Goal: Transaction & Acquisition: Book appointment/travel/reservation

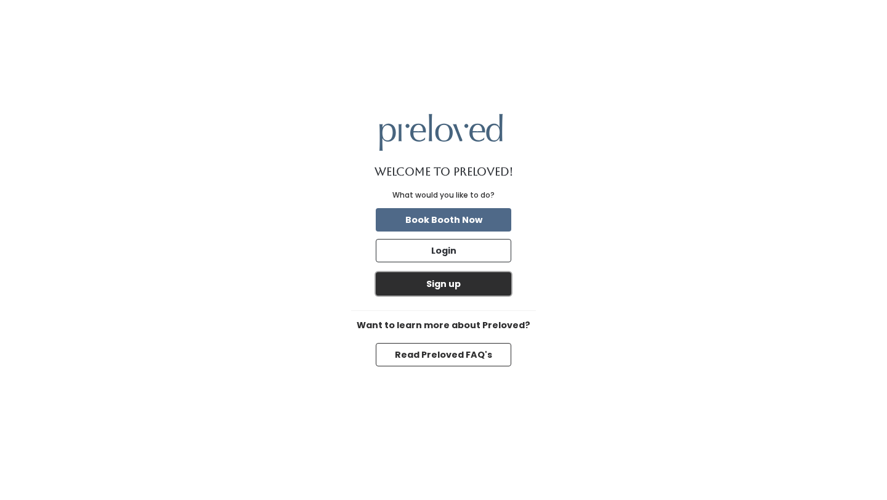
click at [471, 283] on button "Sign up" at bounding box center [444, 283] width 136 height 23
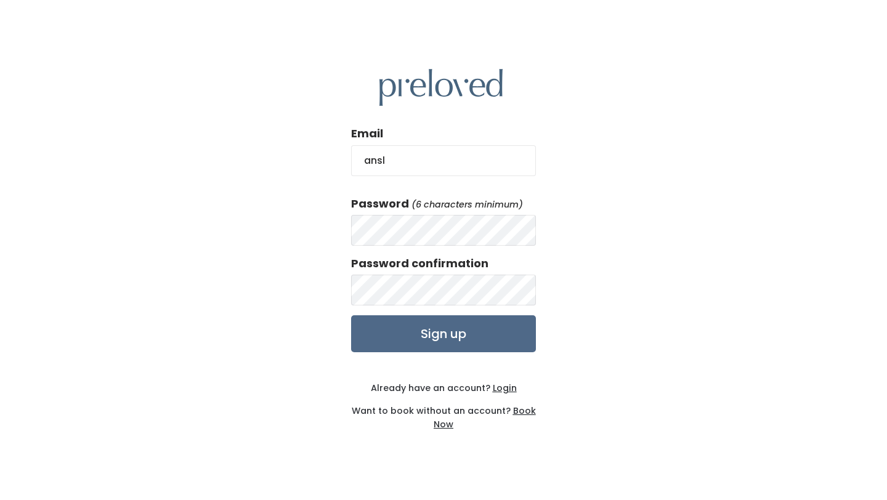
type input "[EMAIL_ADDRESS][DOMAIN_NAME]"
click at [512, 344] on input "Sign up" at bounding box center [443, 333] width 185 height 37
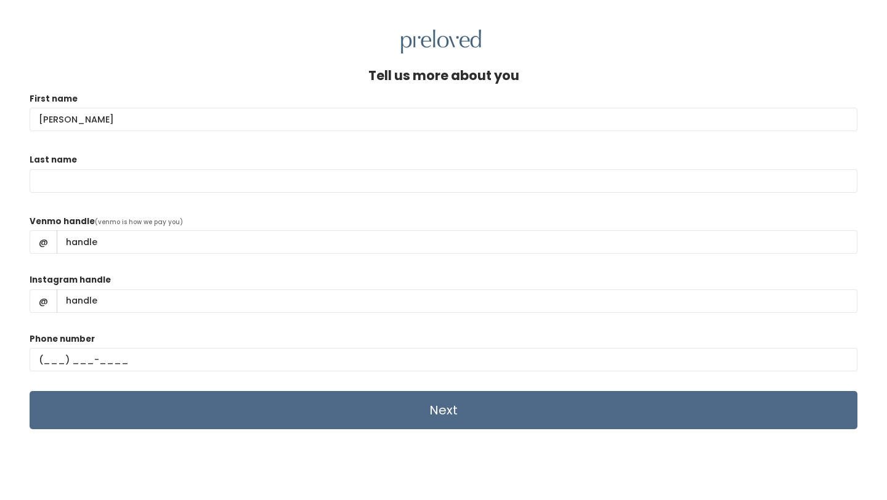
type input "Ansley"
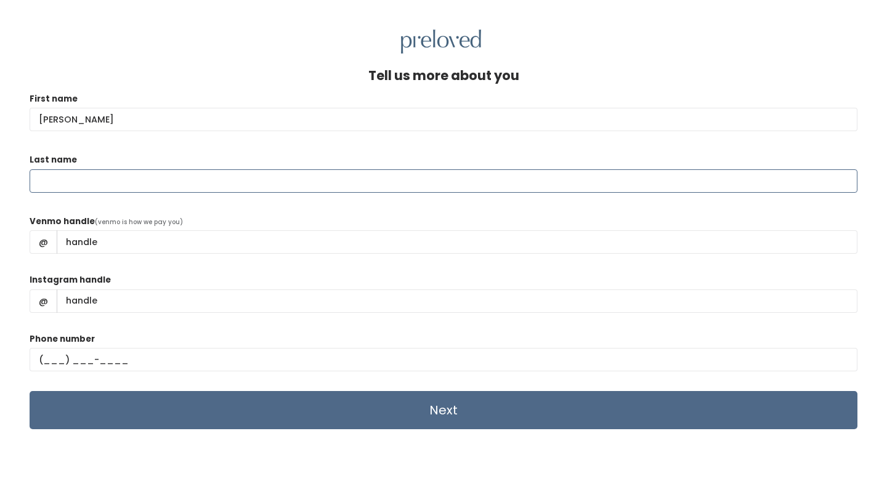
click at [296, 180] on input "Last name" at bounding box center [444, 180] width 828 height 23
type input "Simmons"
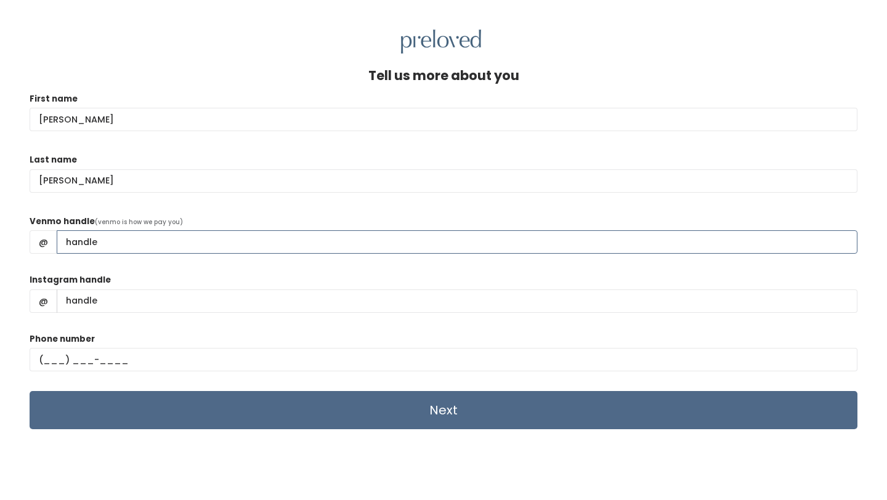
click at [413, 240] on input "Venmo handle" at bounding box center [457, 241] width 801 height 23
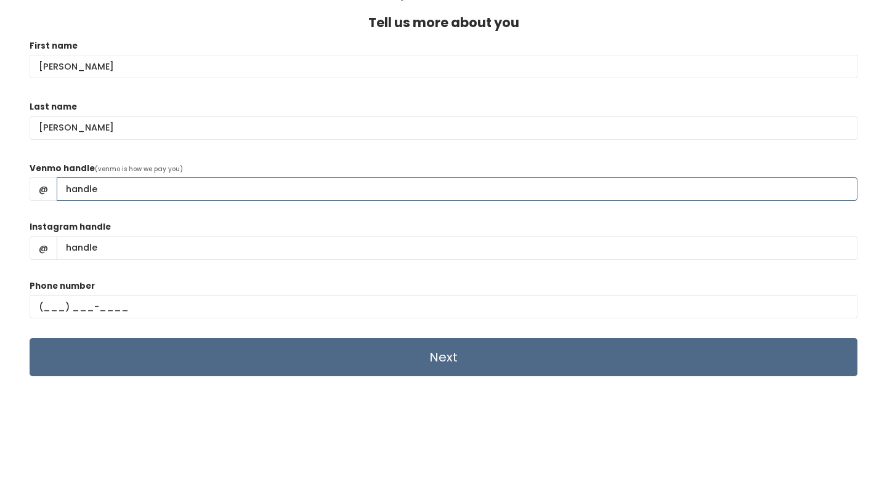
scroll to position [52, 0]
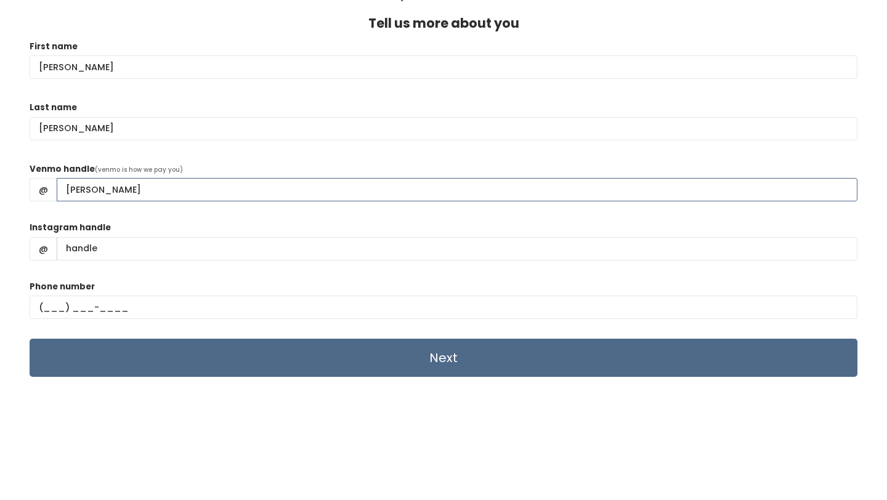
type input "Ansley-Simmons"
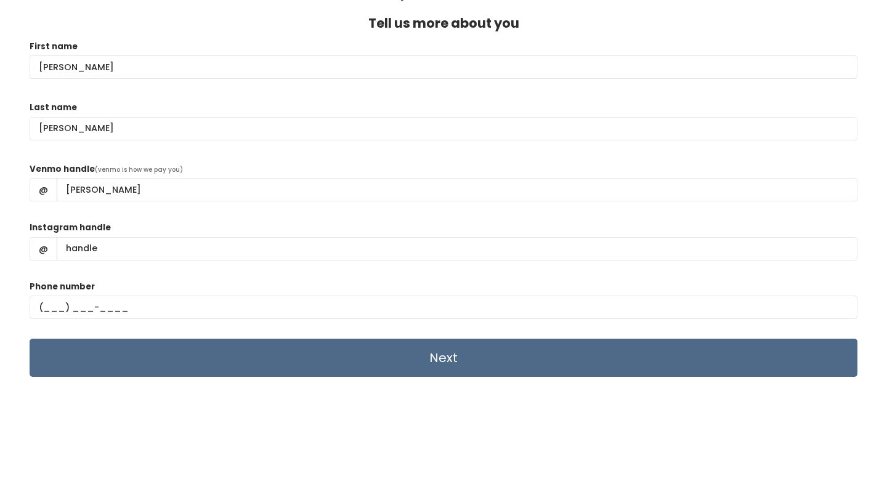
click at [492, 262] on div "Instagram handle @" at bounding box center [444, 245] width 828 height 49
click at [494, 252] on input "Instagram handle" at bounding box center [457, 248] width 801 height 23
type input "ansleysimmons5"
click at [180, 315] on input "text" at bounding box center [444, 307] width 828 height 23
type input "(719) 761-9818"
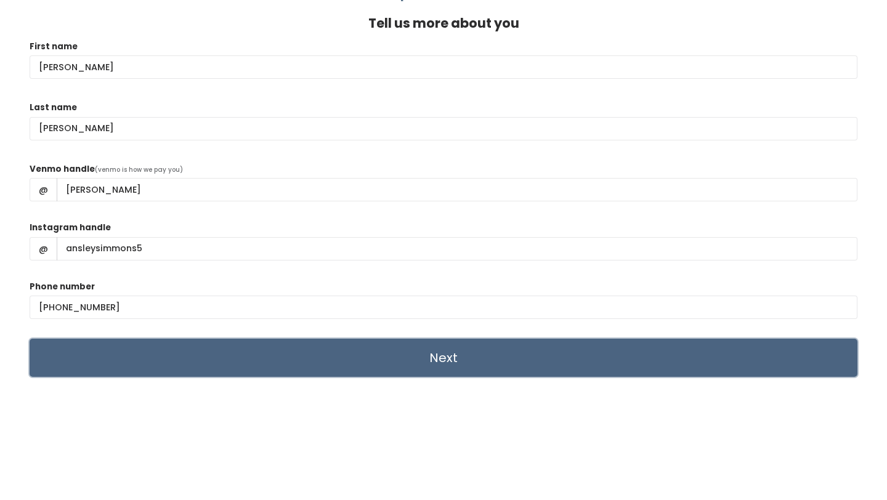
click at [155, 352] on input "Next" at bounding box center [444, 358] width 828 height 38
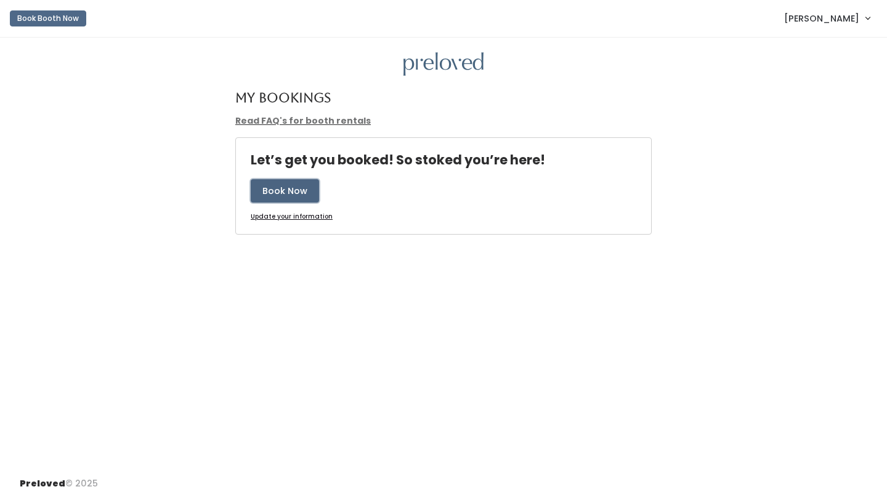
click at [285, 191] on button "Book Now" at bounding box center [285, 190] width 68 height 23
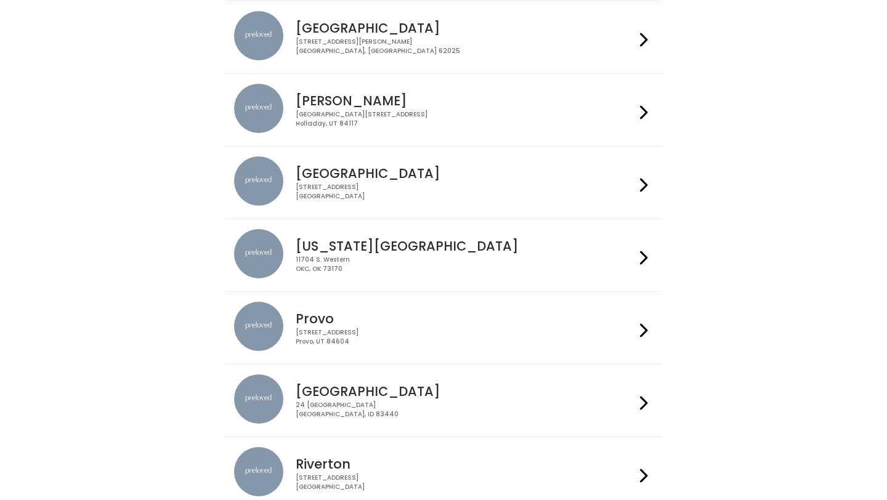
scroll to position [209, 0]
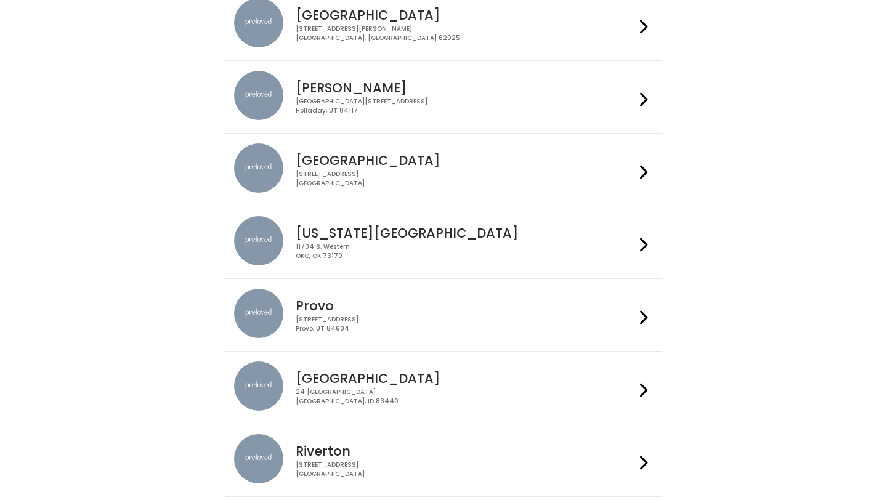
click at [381, 301] on h4 "Provo" at bounding box center [465, 306] width 339 height 14
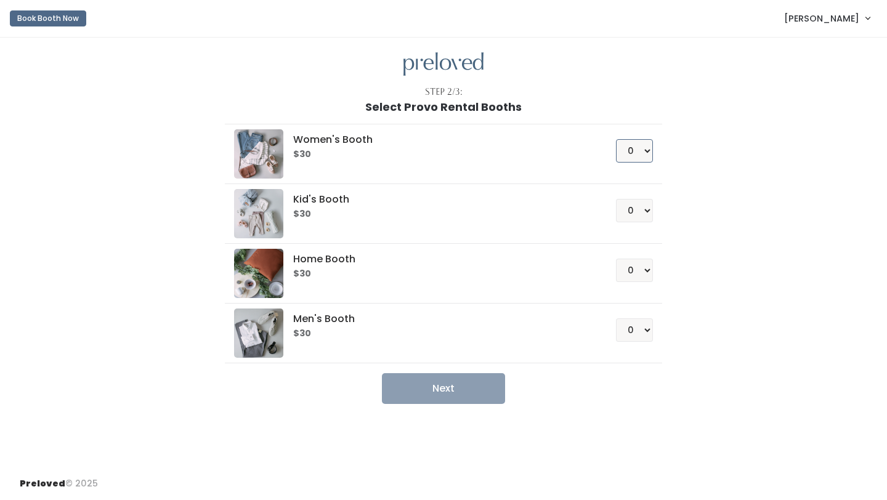
click at [644, 152] on select "0 1 2 3 4" at bounding box center [634, 150] width 37 height 23
select select "1"
click at [616, 139] on select "0 1 2 3 4" at bounding box center [634, 150] width 37 height 23
click at [485, 391] on button "Next" at bounding box center [443, 388] width 123 height 31
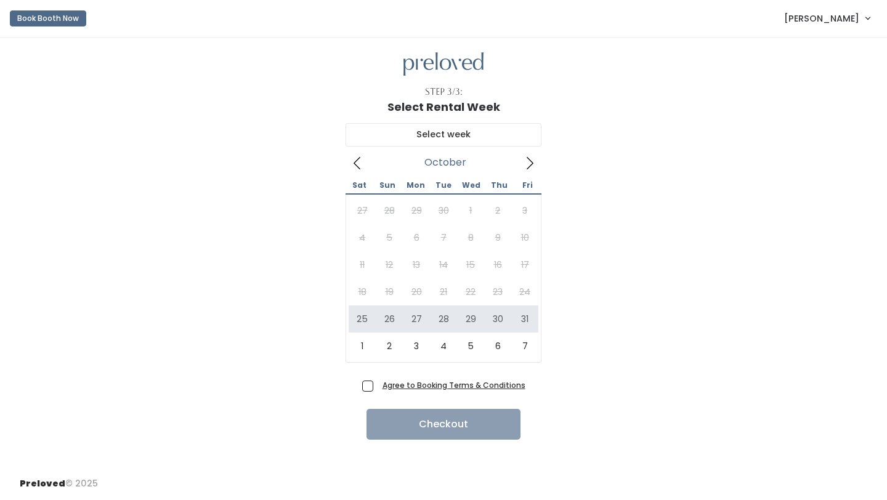
click at [352, 163] on icon at bounding box center [358, 163] width 14 height 14
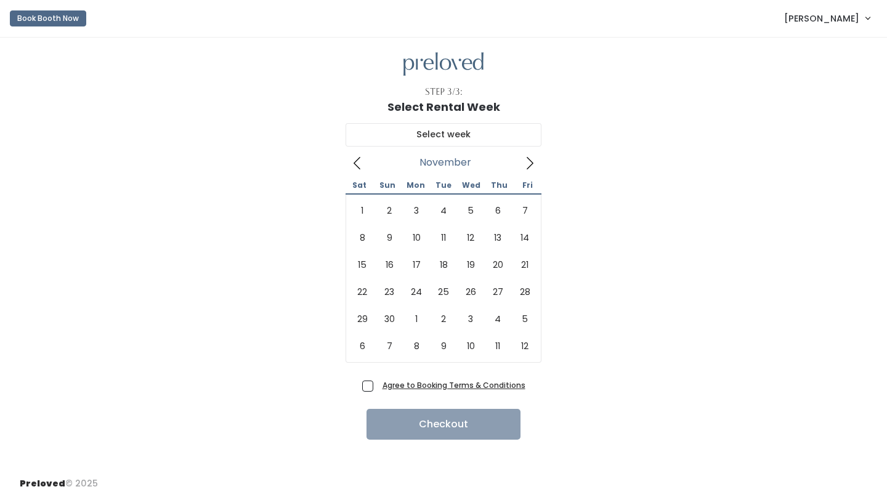
click at [528, 166] on icon at bounding box center [530, 163] width 14 height 14
click at [356, 164] on icon at bounding box center [358, 163] width 14 height 14
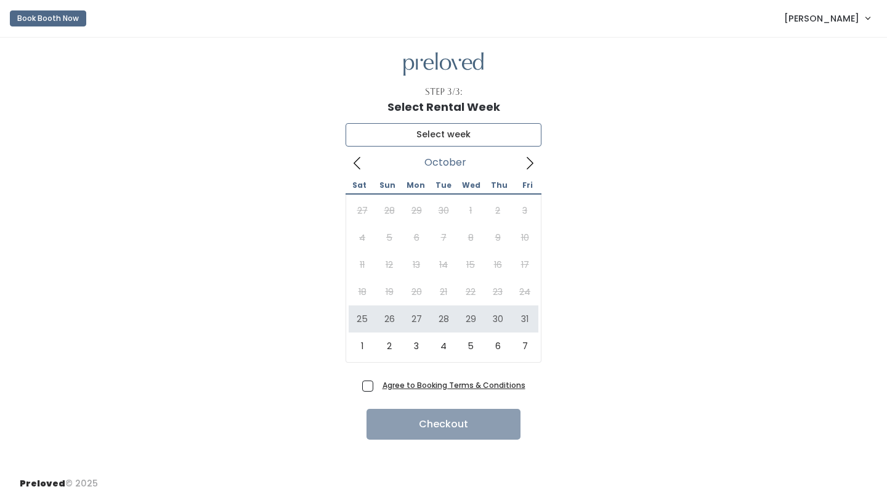
type input "October 25 to October 31"
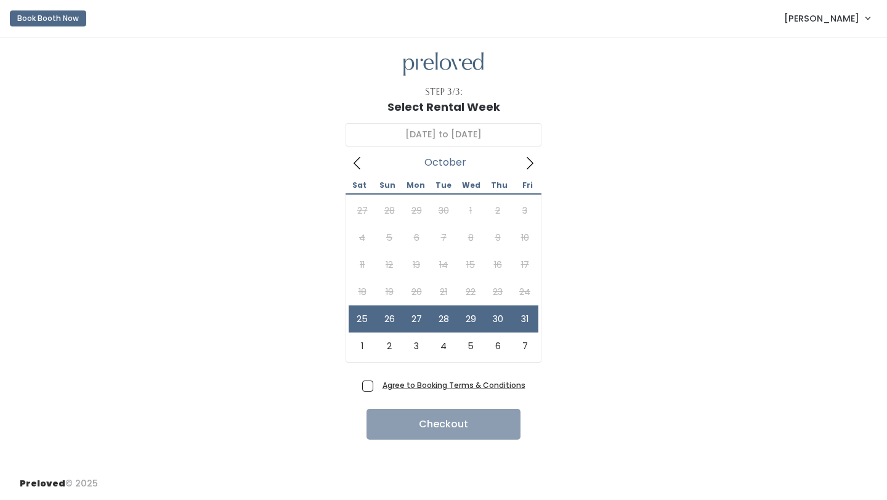
click at [378, 385] on span "Agree to Booking Terms & Conditions" at bounding box center [452, 385] width 148 height 12
click at [378, 385] on input "Agree to Booking Terms & Conditions" at bounding box center [382, 383] width 8 height 8
checkbox input "true"
click at [387, 418] on button "Checkout" at bounding box center [444, 424] width 154 height 31
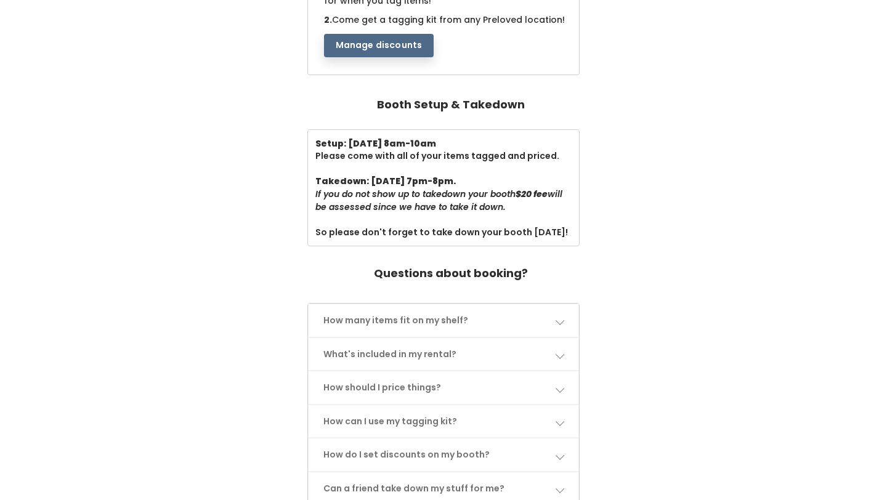
scroll to position [353, 0]
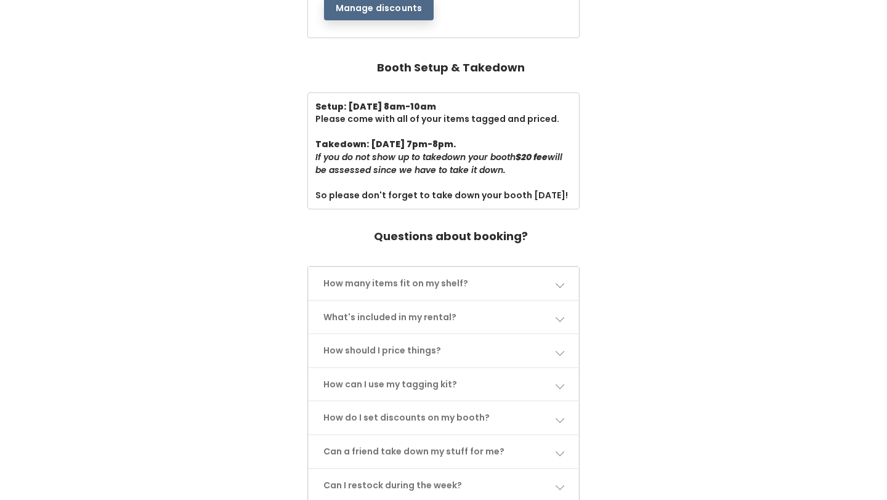
click at [565, 278] on link "How many items fit on my shelf?" at bounding box center [444, 283] width 270 height 33
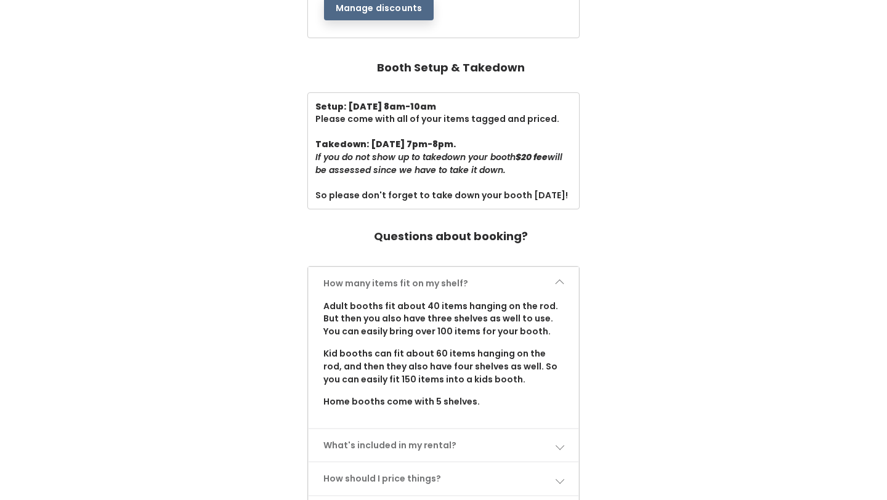
click at [565, 278] on link "How many items fit on my shelf?" at bounding box center [444, 283] width 270 height 33
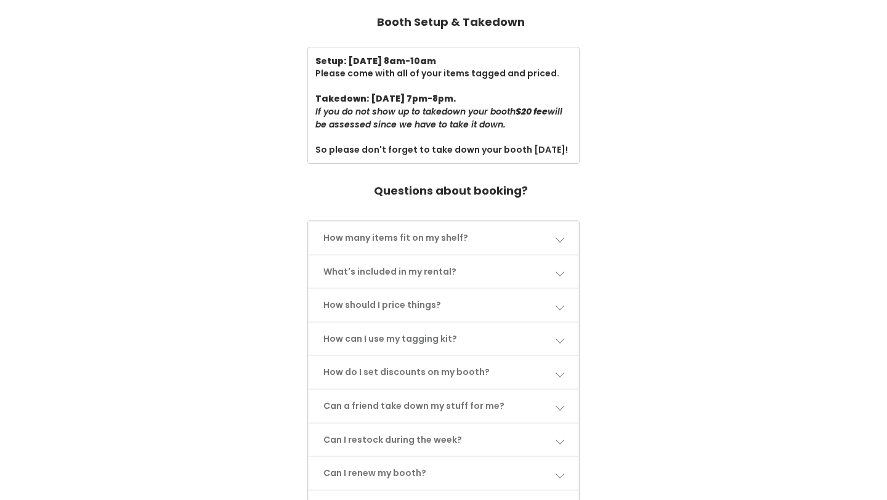
scroll to position [410, 0]
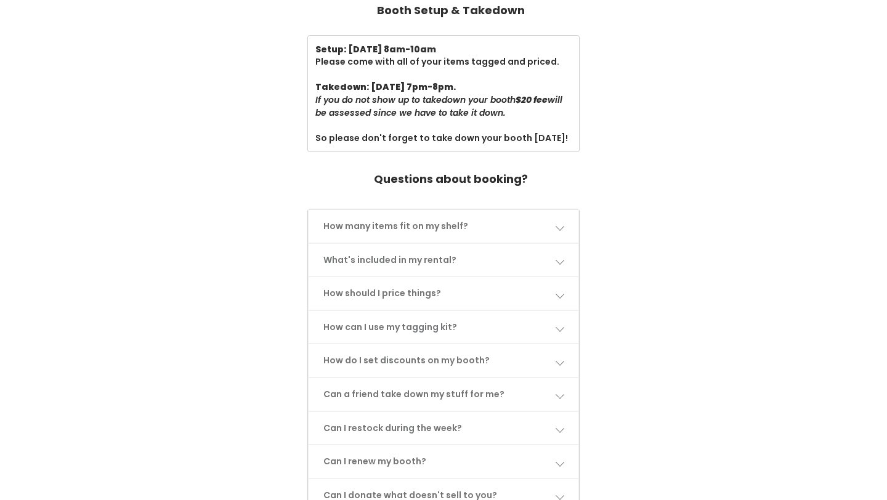
click at [558, 272] on link "What's included in my rental?" at bounding box center [444, 260] width 270 height 33
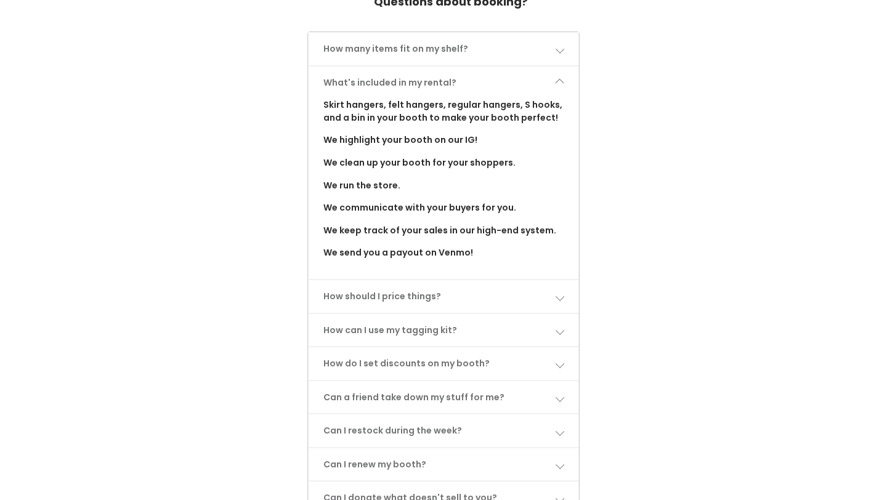
scroll to position [597, 0]
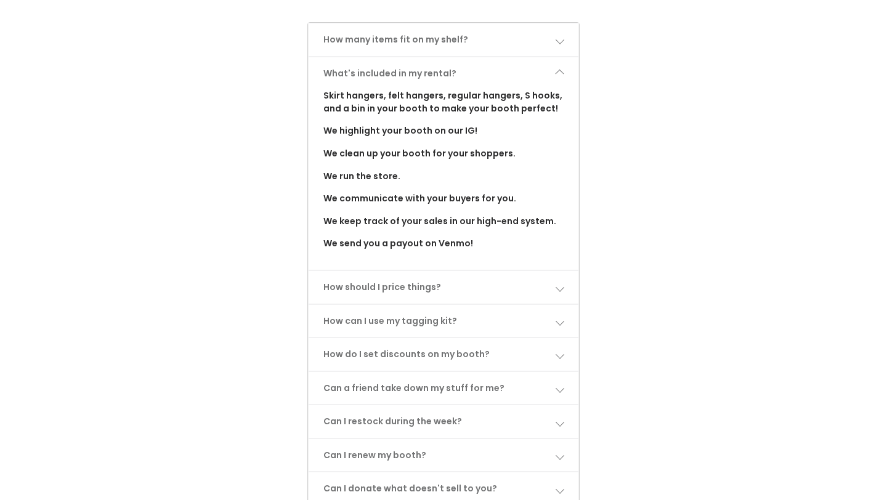
click at [567, 64] on link "What's included in my rental?" at bounding box center [444, 73] width 270 height 33
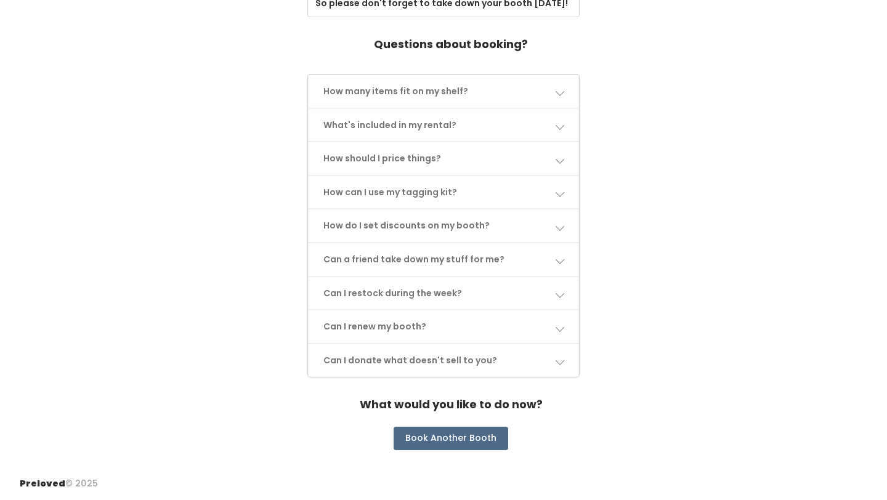
scroll to position [545, 0]
click at [557, 165] on link "How should I price things?" at bounding box center [444, 158] width 270 height 33
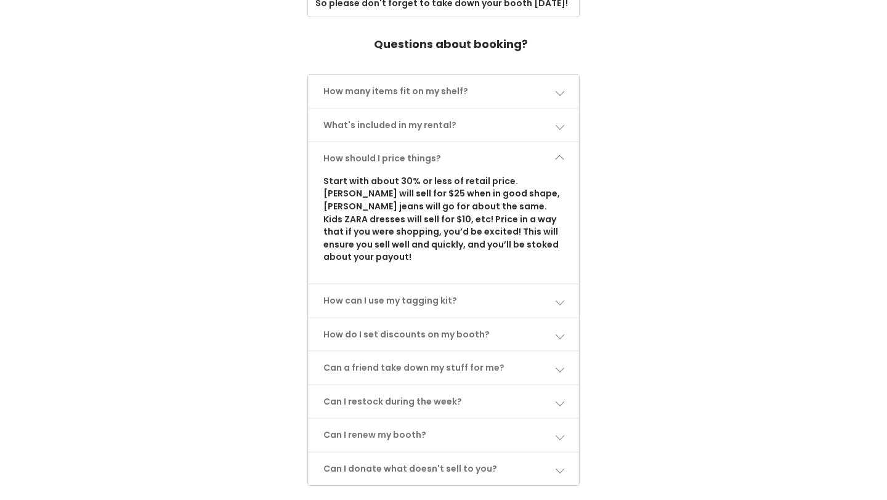
click at [557, 165] on link "How should I price things?" at bounding box center [444, 158] width 270 height 33
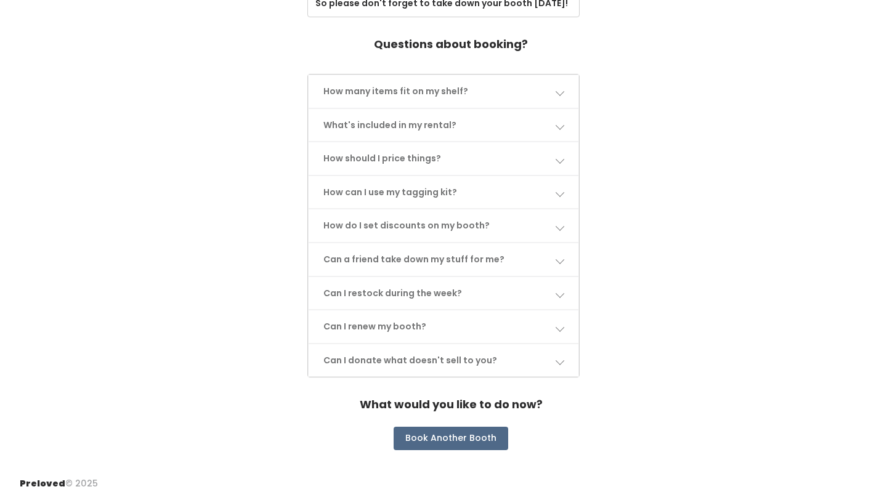
click at [556, 187] on link "How can I use my tagging kit?" at bounding box center [444, 192] width 270 height 33
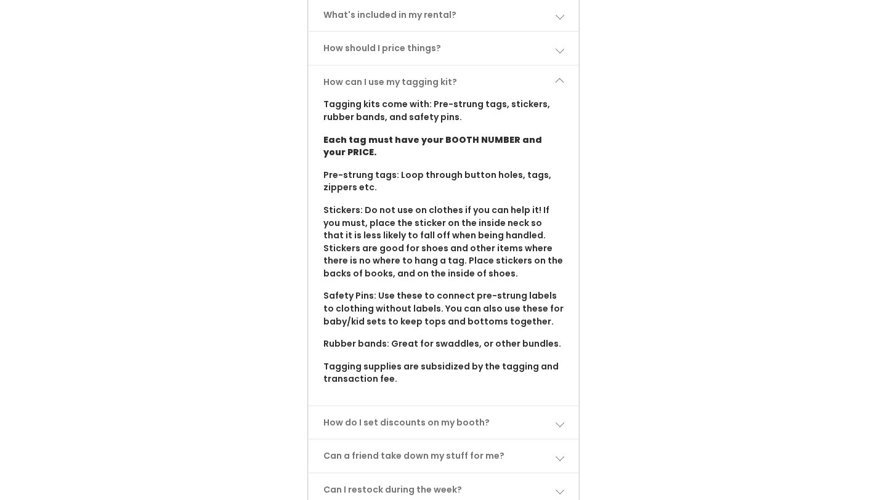
scroll to position [659, 0]
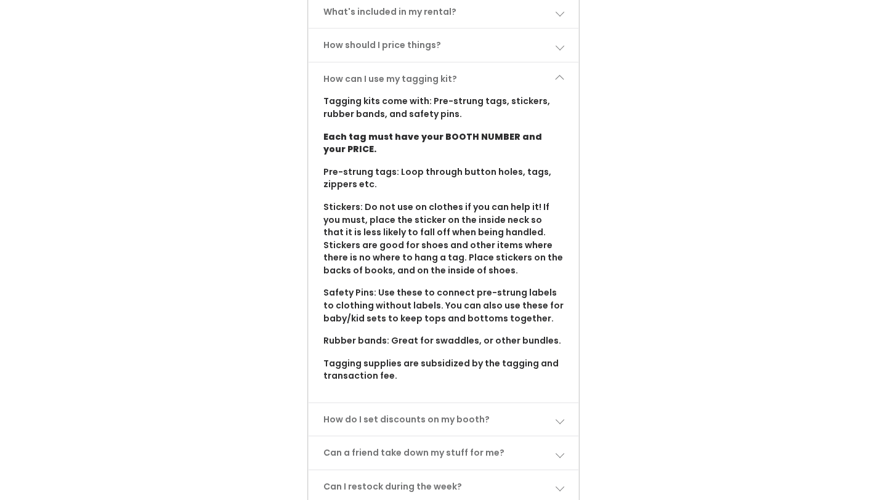
click at [561, 77] on span at bounding box center [559, 79] width 9 height 9
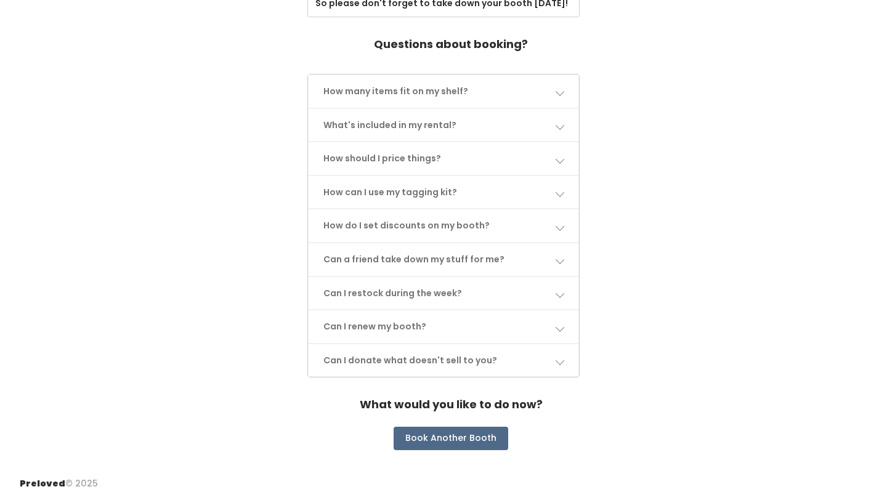
scroll to position [545, 0]
click at [561, 225] on span at bounding box center [559, 226] width 9 height 9
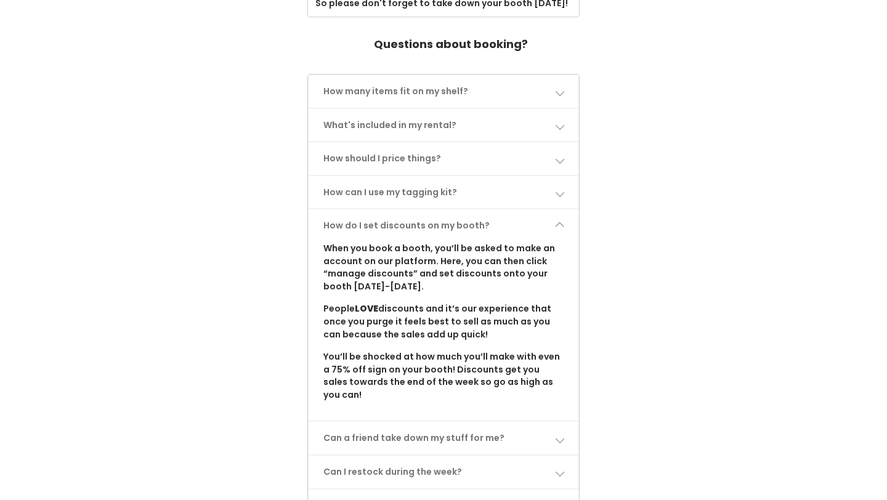
click at [561, 225] on span at bounding box center [559, 226] width 9 height 9
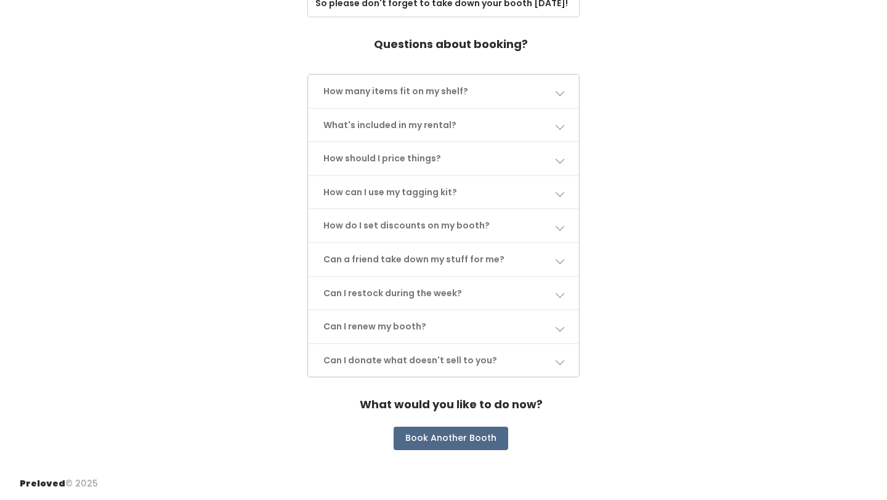
click at [545, 290] on link "Can I restock during the week?" at bounding box center [444, 293] width 270 height 33
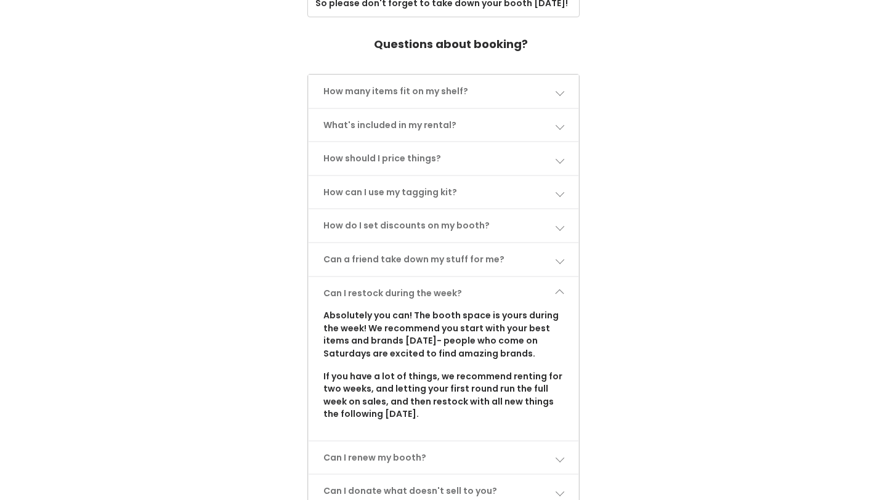
click at [551, 288] on link "Can I restock during the week?" at bounding box center [444, 293] width 270 height 33
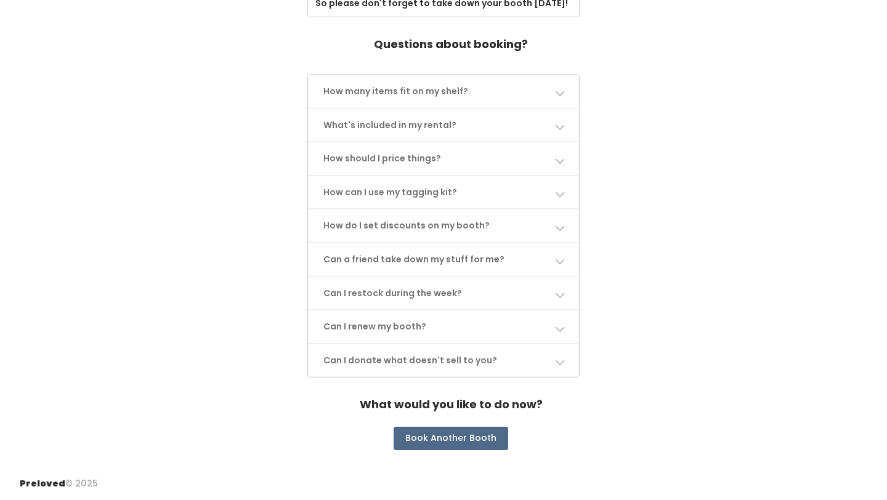
click at [567, 361] on link "Can I donate what doesn't sell to you?" at bounding box center [444, 360] width 270 height 33
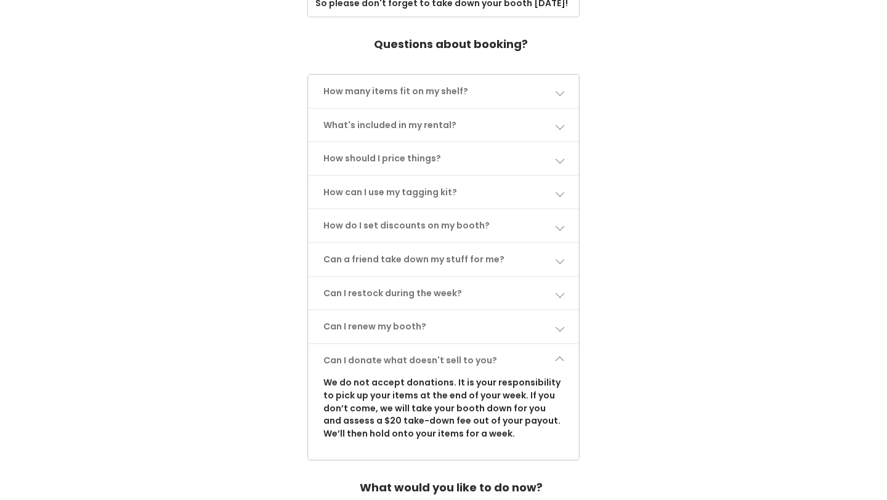
click at [566, 361] on link "Can I donate what doesn't sell to you?" at bounding box center [444, 360] width 270 height 33
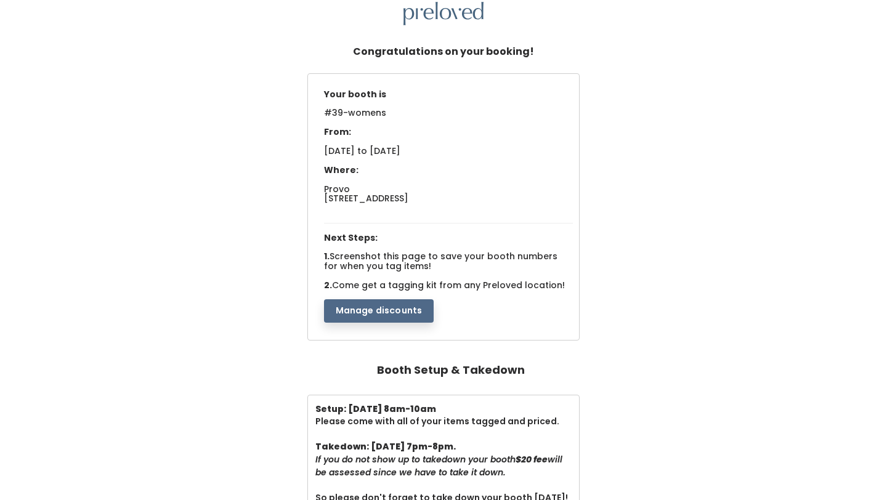
scroll to position [2, 0]
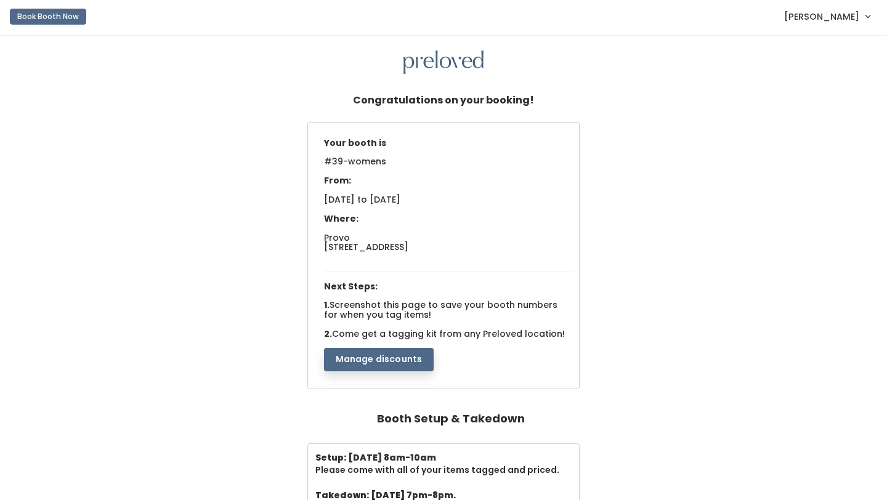
click at [853, 22] on span "[PERSON_NAME]" at bounding box center [821, 17] width 75 height 14
click at [844, 41] on link "My bookings" at bounding box center [826, 47] width 110 height 22
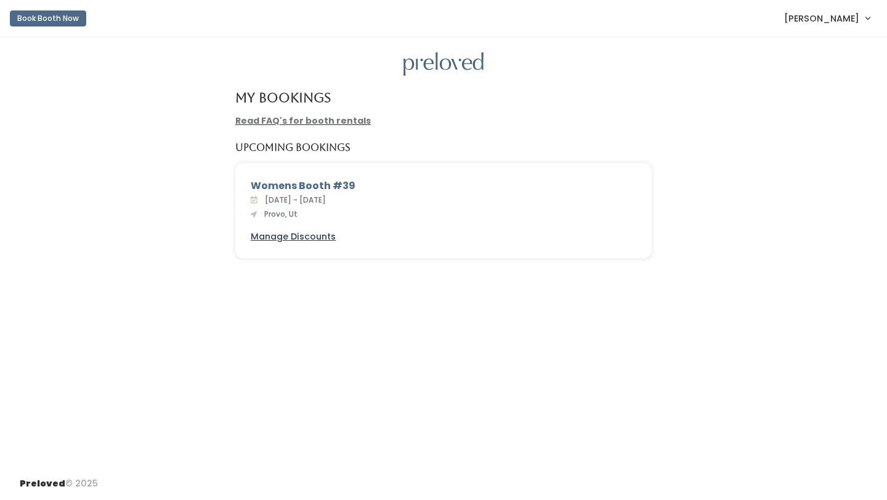
click at [314, 238] on u "Manage Discounts" at bounding box center [293, 236] width 85 height 12
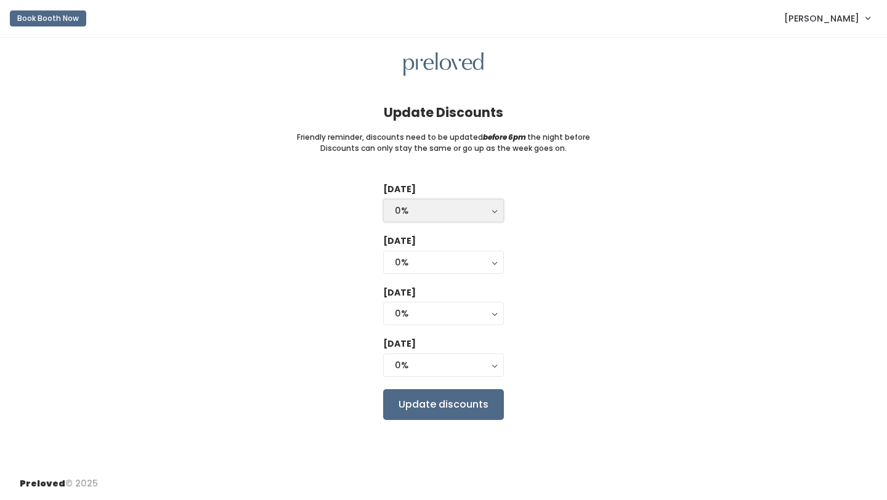
click at [473, 208] on div "0%" at bounding box center [443, 211] width 97 height 14
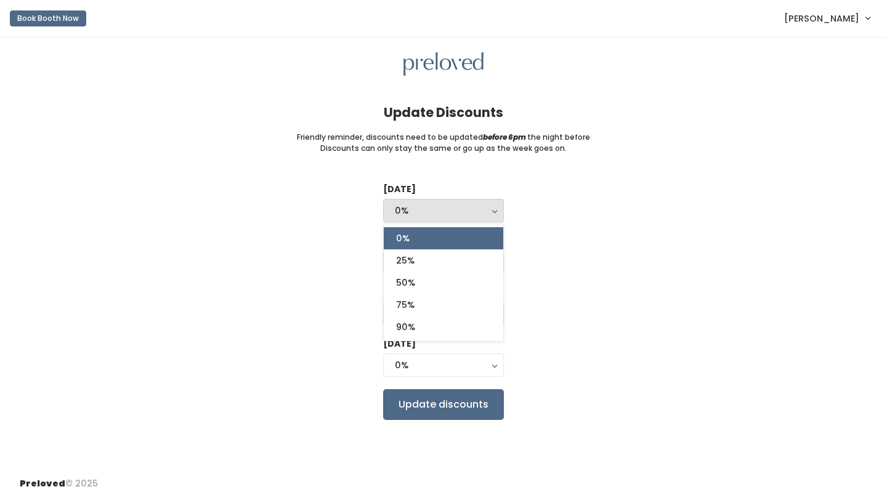
click at [506, 177] on div "Update Discounts Friendly reminder, discounts need to be updated before 6pm the…" at bounding box center [443, 253] width 887 height 430
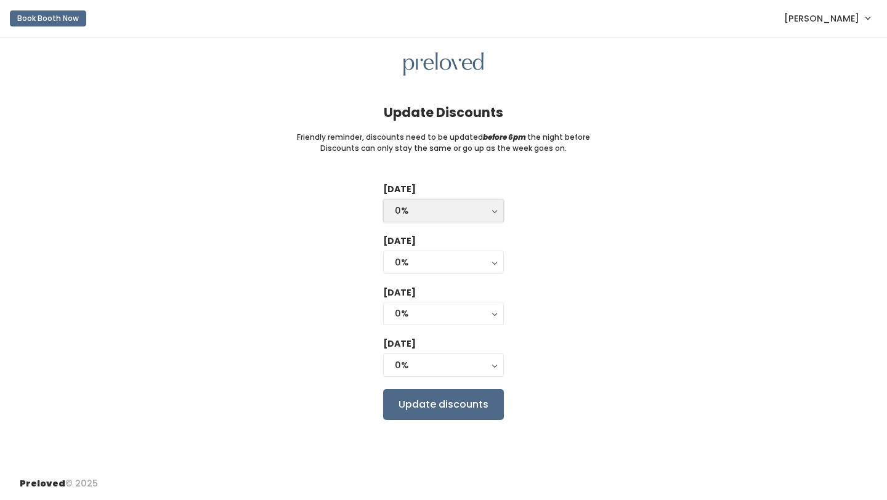
click at [471, 210] on div "0%" at bounding box center [443, 211] width 97 height 14
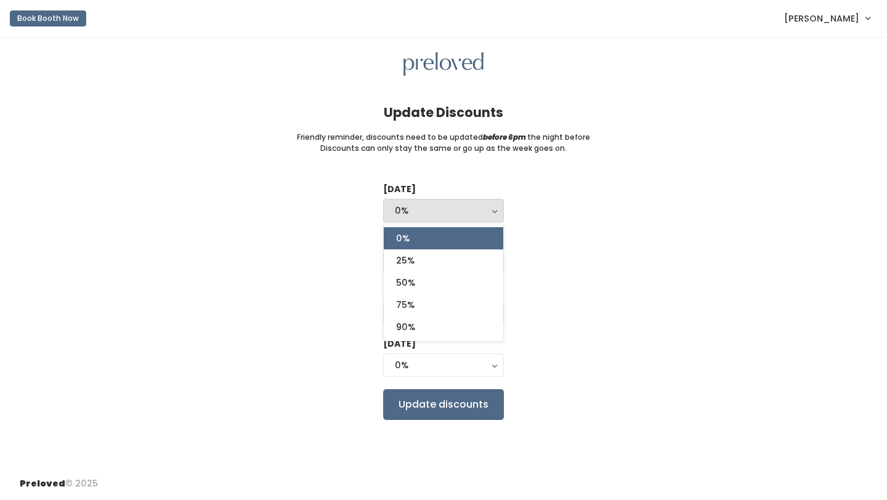
click at [524, 179] on div "Update Discounts Friendly reminder, discounts need to be updated before 6pm the…" at bounding box center [443, 253] width 887 height 430
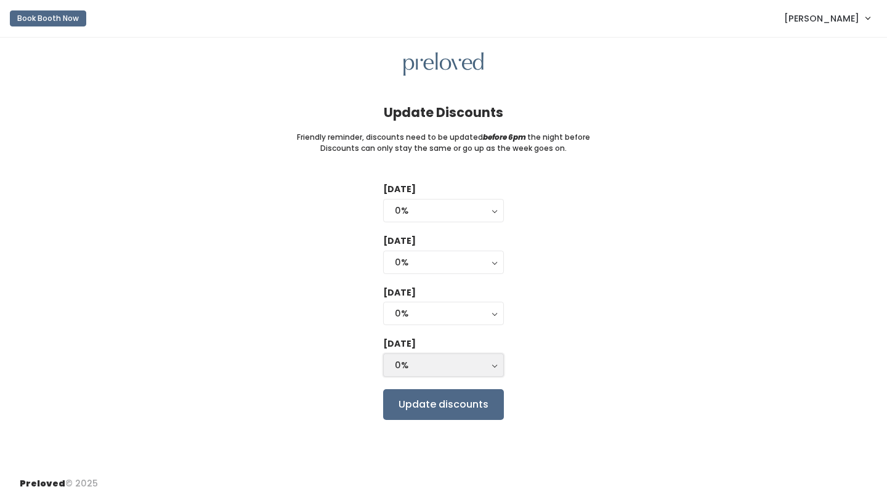
click at [485, 355] on button "0%" at bounding box center [443, 365] width 121 height 23
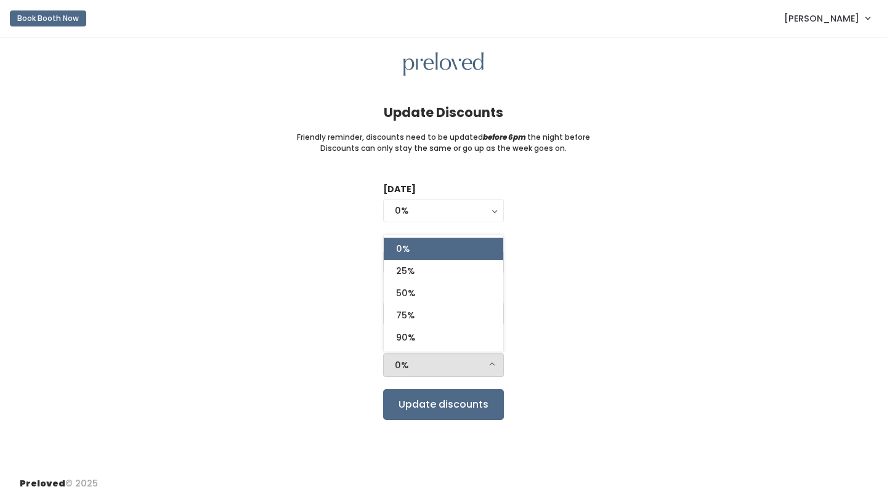
click at [622, 274] on div "[DATE] 0% 25% 50% 75% 90% 0% 0% 25% 50% 75% 90% [DATE] 0% 25% 50% 75% 90% 0% [D…" at bounding box center [444, 301] width 848 height 237
